Goal: Transaction & Acquisition: Book appointment/travel/reservation

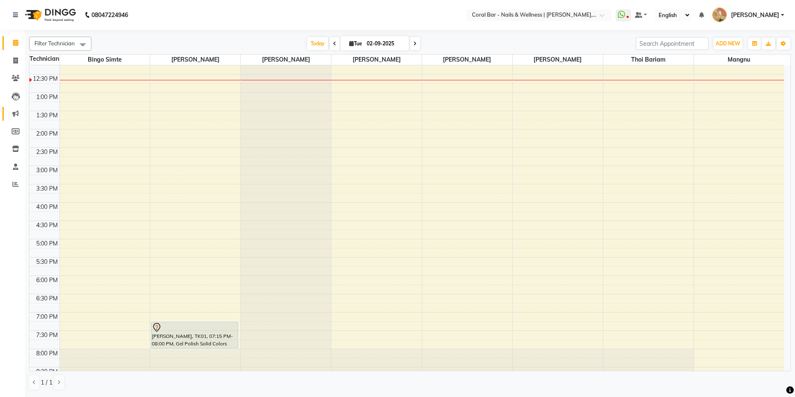
scroll to position [83, 0]
click at [612, 316] on div "10:00 AM 10:30 AM 11:00 AM 11:30 AM 12:00 PM 12:30 PM 1:00 PM 1:30 PM 2:00 PM 2…" at bounding box center [407, 201] width 754 height 439
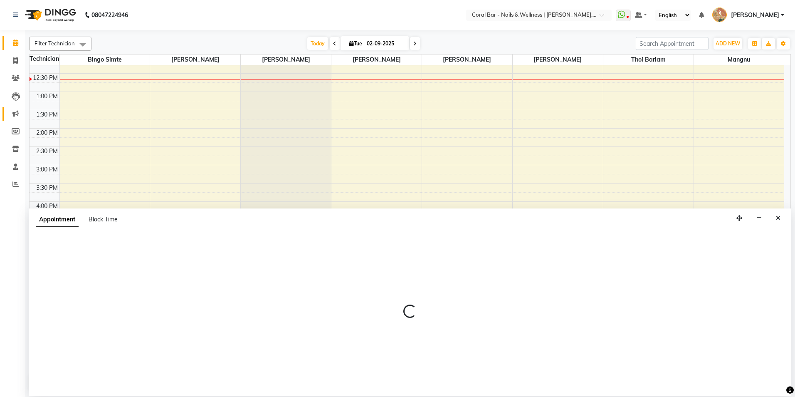
select select "70303"
select select "1140"
select select "tentative"
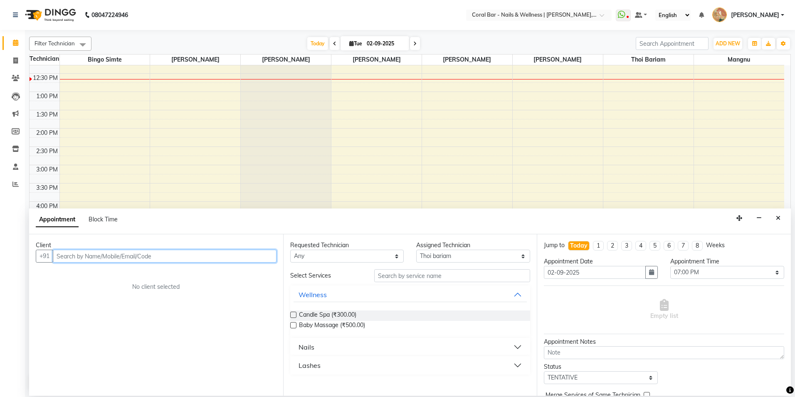
paste input "6263139996"
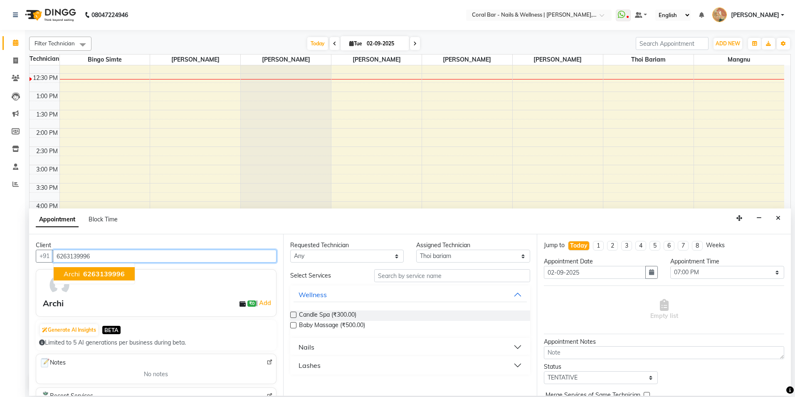
click at [100, 276] on span "6263139996" at bounding box center [104, 273] width 42 height 8
type input "6263139996"
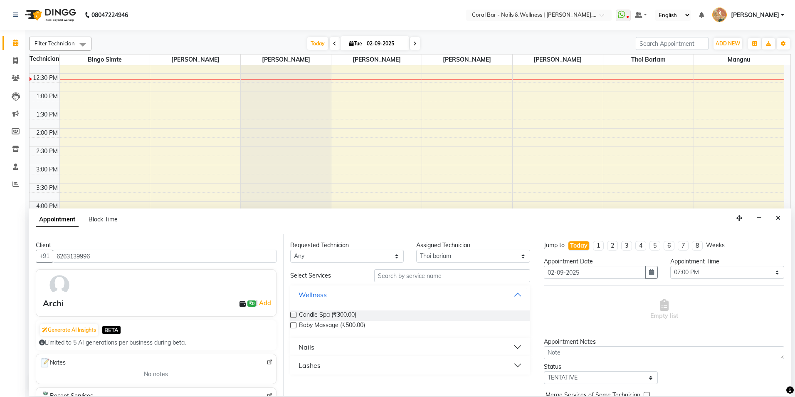
click at [313, 350] on div "Nails" at bounding box center [306, 347] width 16 height 10
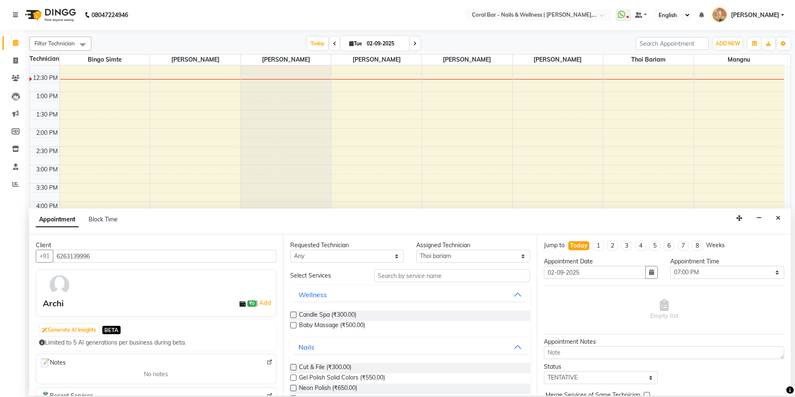
click at [295, 378] on label at bounding box center [293, 377] width 6 height 6
click at [295, 378] on input "checkbox" at bounding box center [292, 377] width 5 height 5
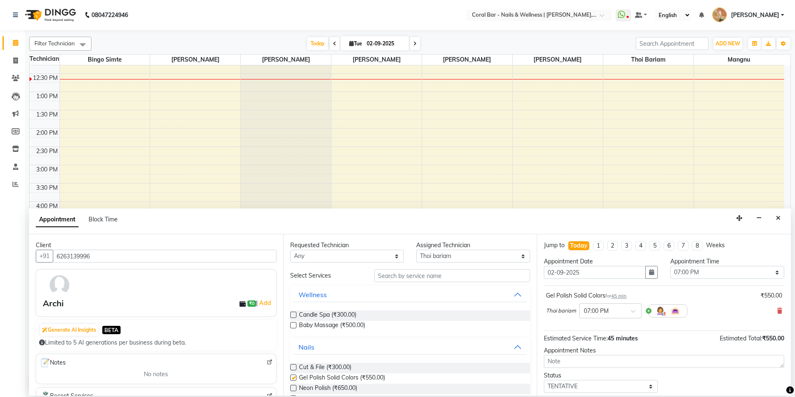
checkbox input "false"
click at [623, 315] on div "× 07:00 PM" at bounding box center [603, 310] width 49 height 9
click at [611, 338] on div "07:15 PM" at bounding box center [610, 340] width 62 height 15
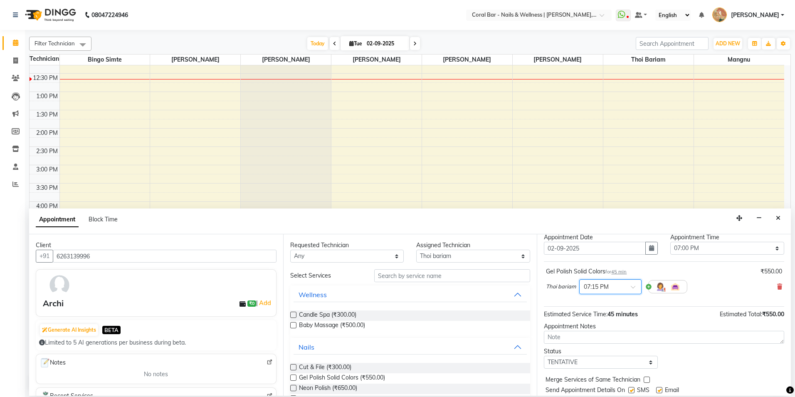
scroll to position [49, 0]
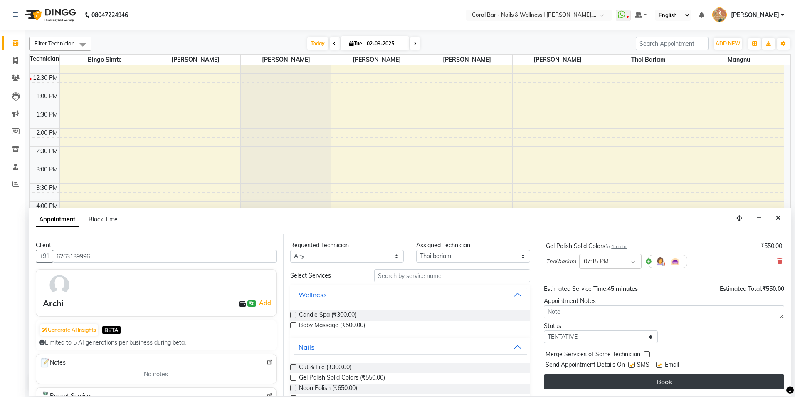
click at [644, 385] on button "Book" at bounding box center [664, 381] width 240 height 15
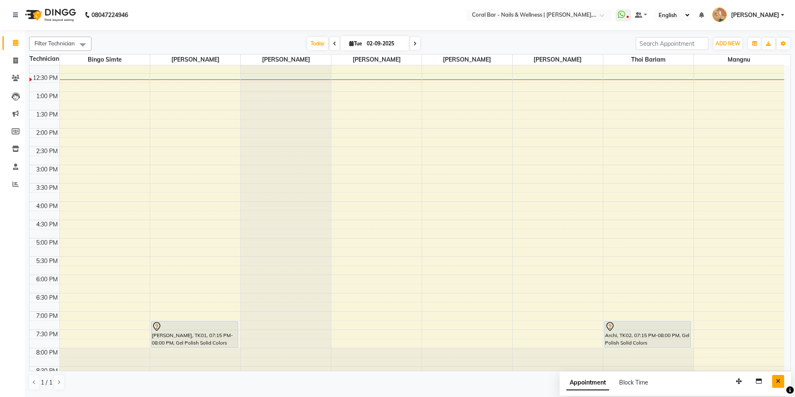
click at [779, 380] on icon "Close" at bounding box center [778, 381] width 5 height 6
